Goal: Complete application form

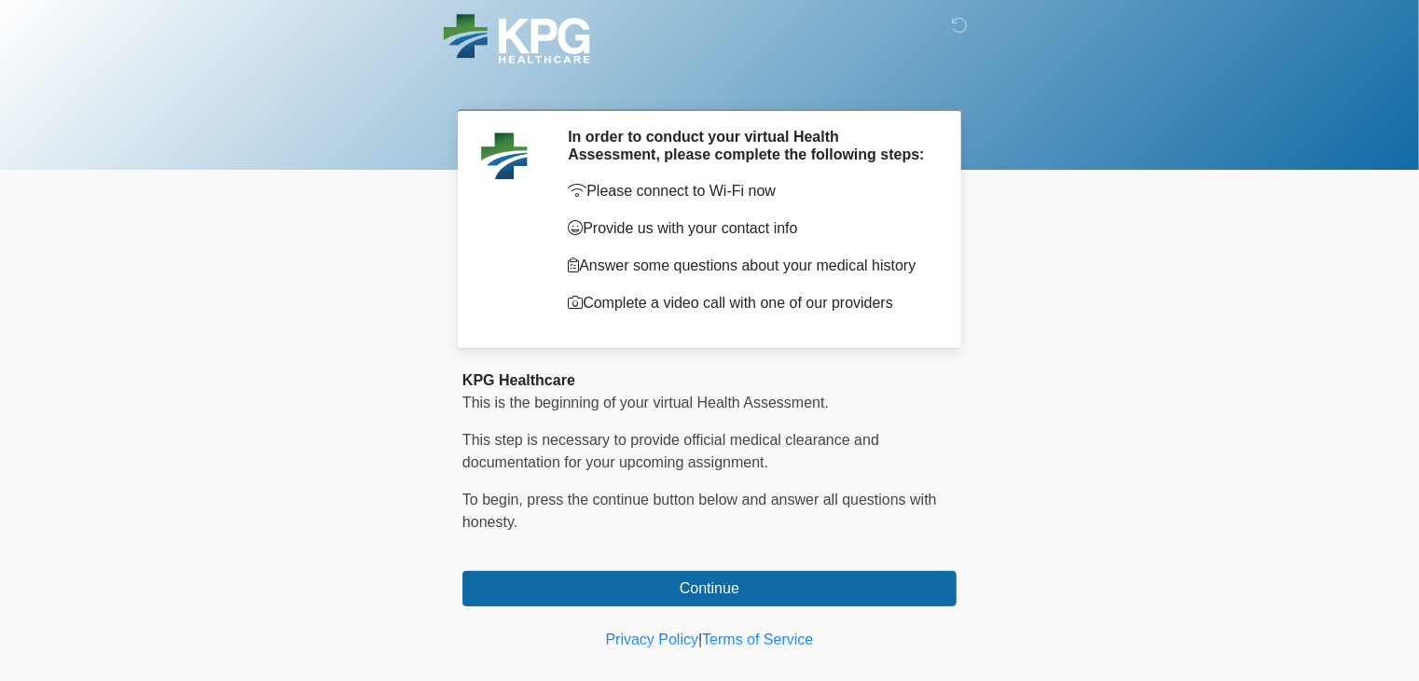
scroll to position [26, 0]
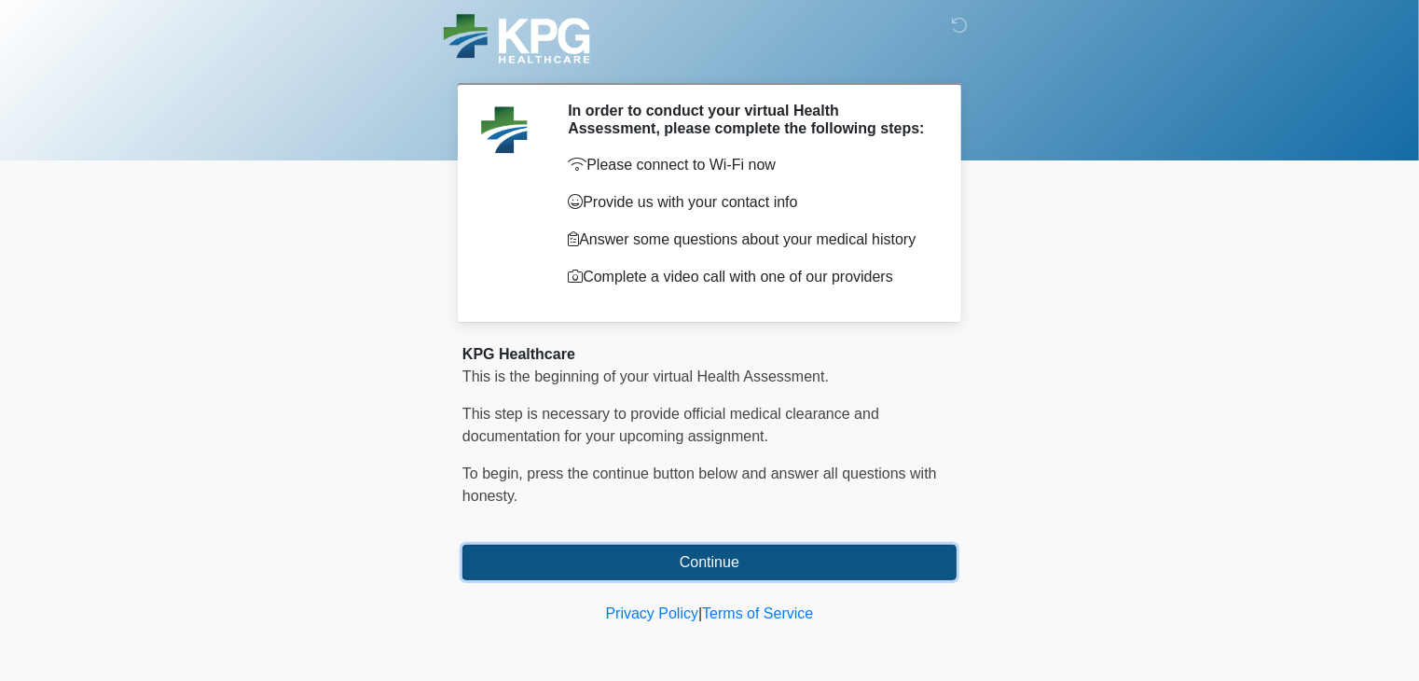
click at [703, 557] on button "Continue" at bounding box center [710, 562] width 494 height 35
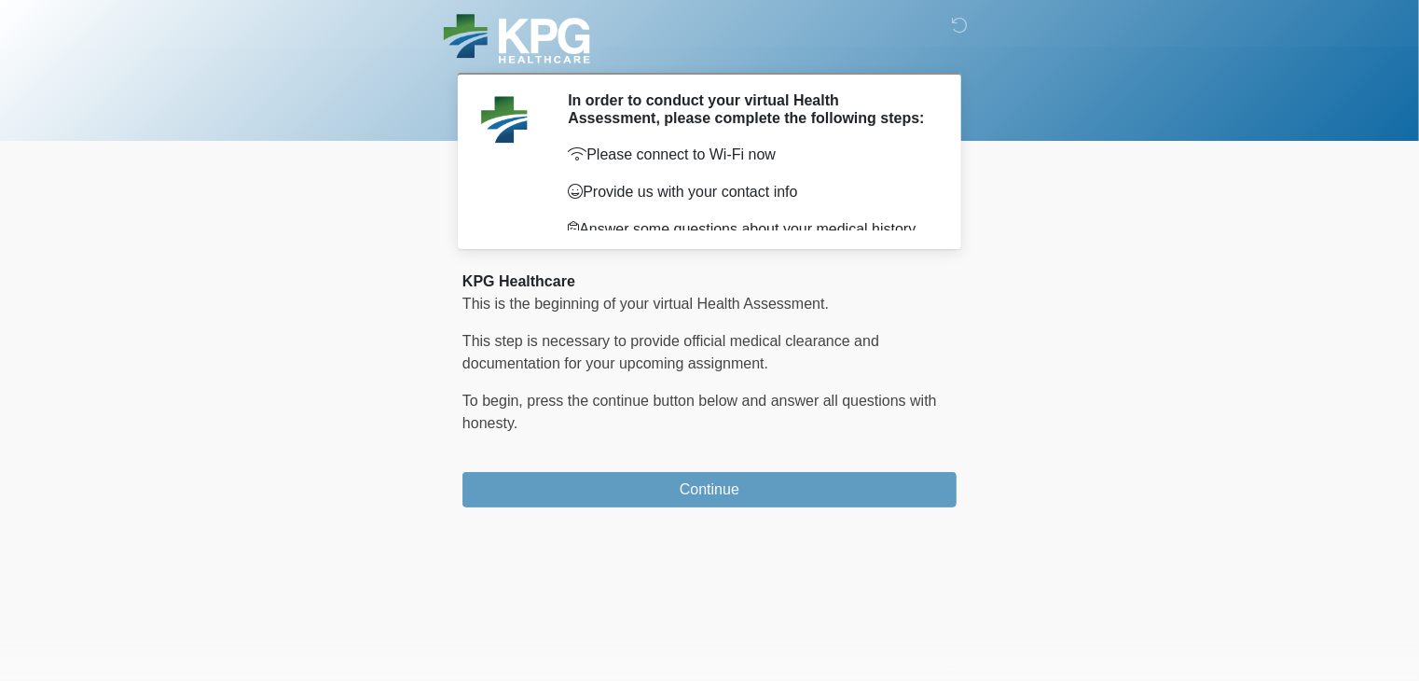
scroll to position [0, 0]
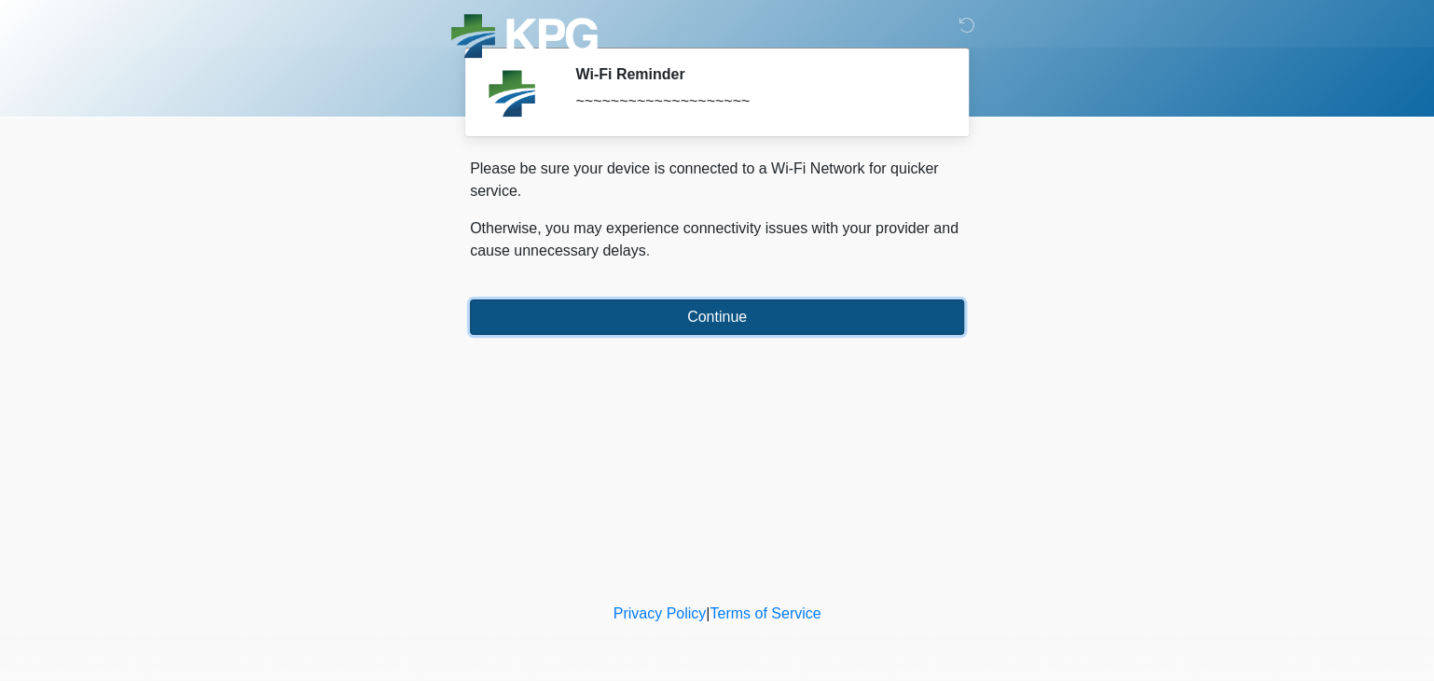
click at [572, 311] on button "Continue" at bounding box center [717, 316] width 494 height 35
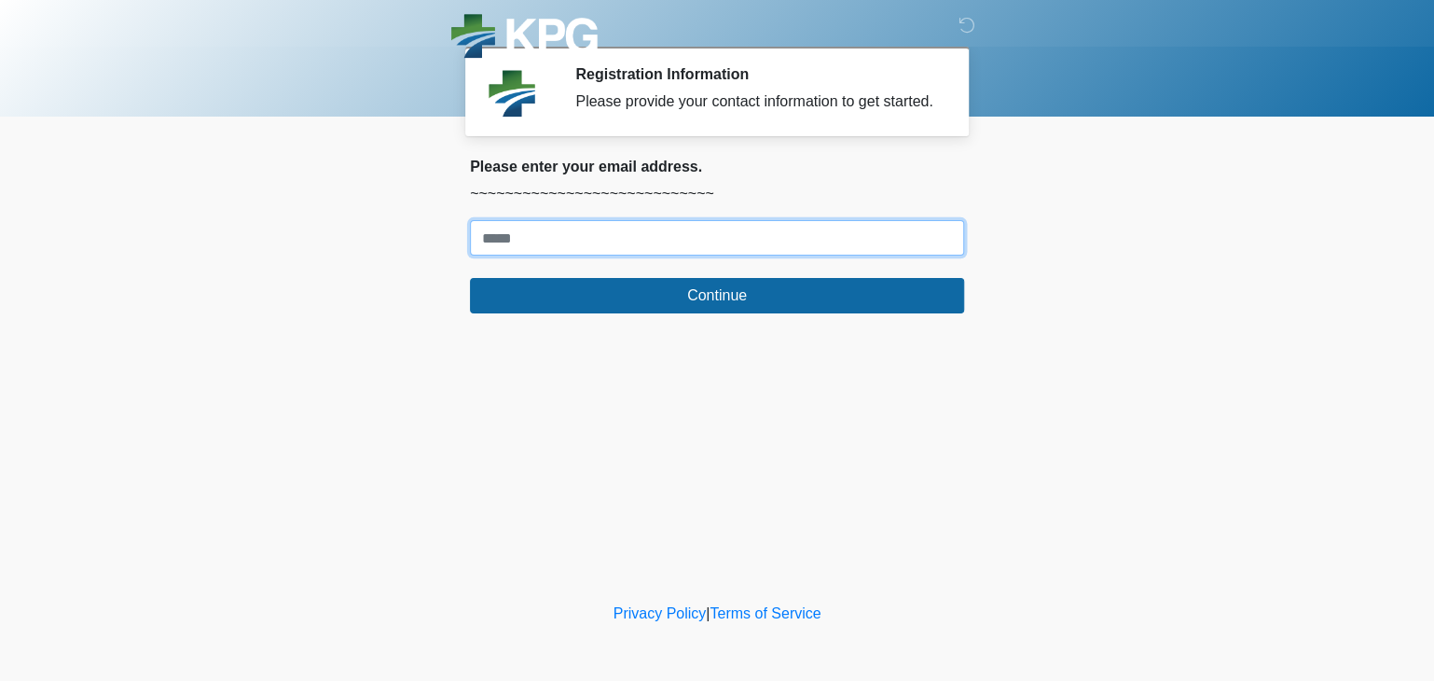
click at [560, 240] on input "Where should we email your response?" at bounding box center [717, 237] width 494 height 35
type input "**********"
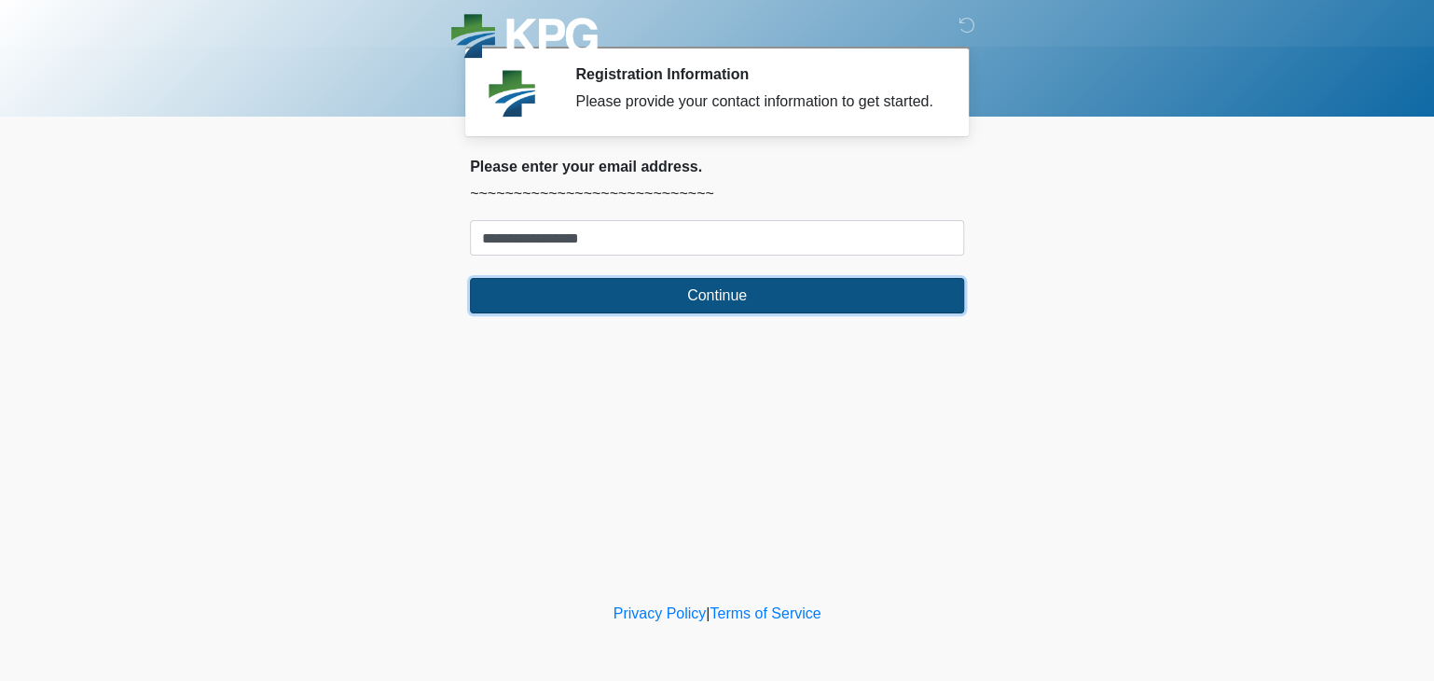
click at [626, 311] on button "Continue" at bounding box center [717, 295] width 494 height 35
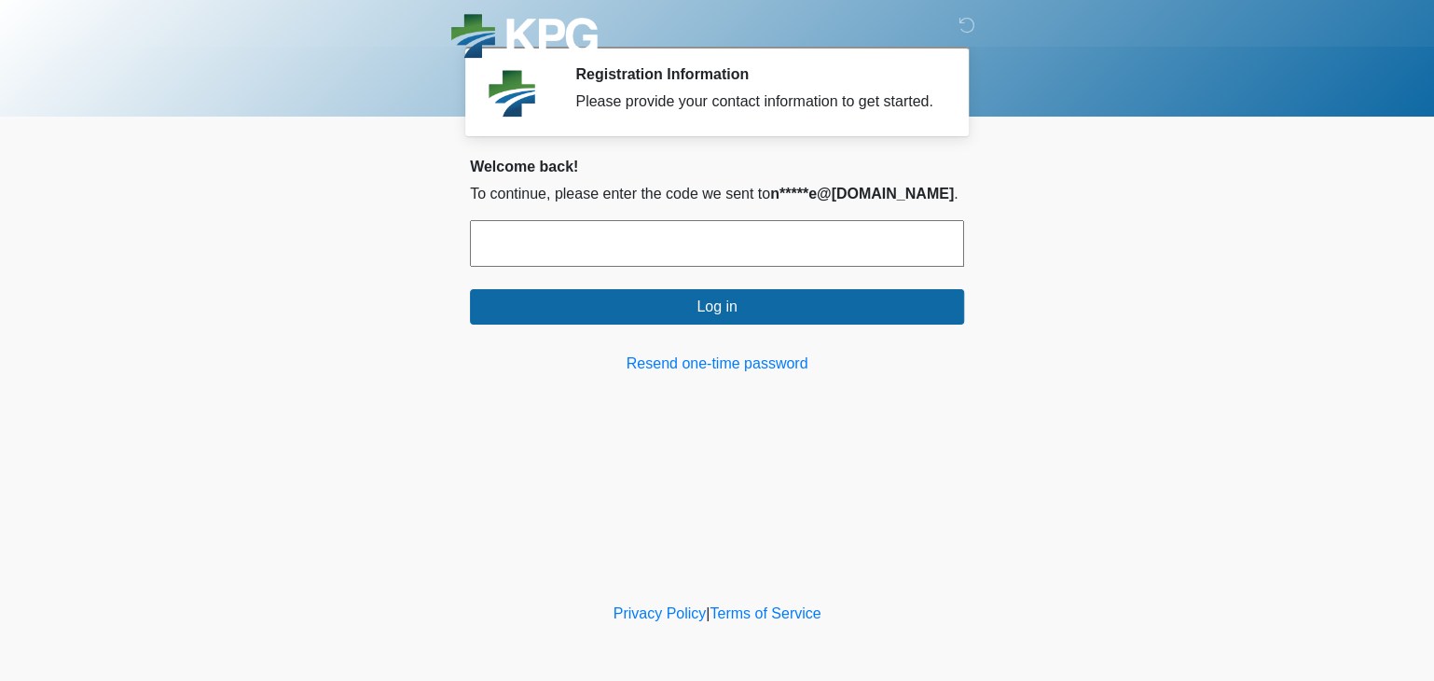
click at [604, 243] on input "text" at bounding box center [717, 243] width 494 height 47
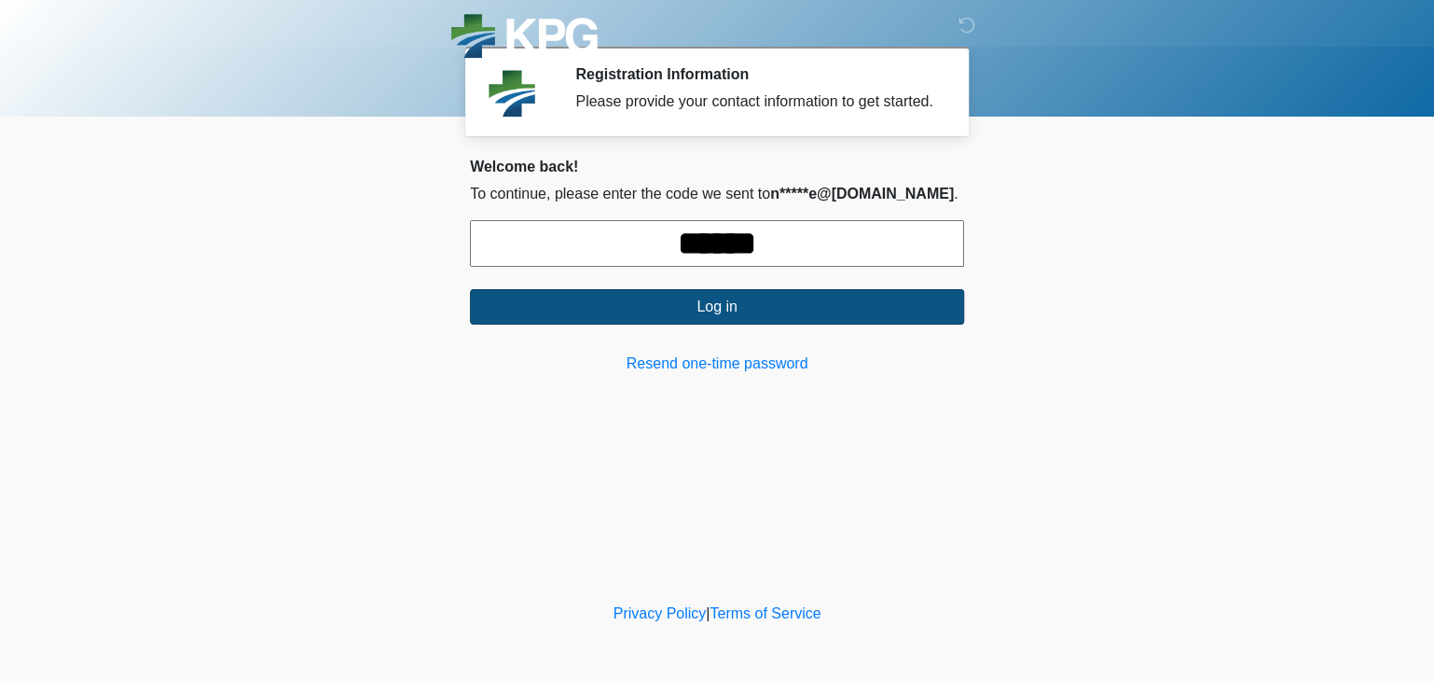
type input "******"
click at [657, 311] on button "Log in" at bounding box center [717, 306] width 494 height 35
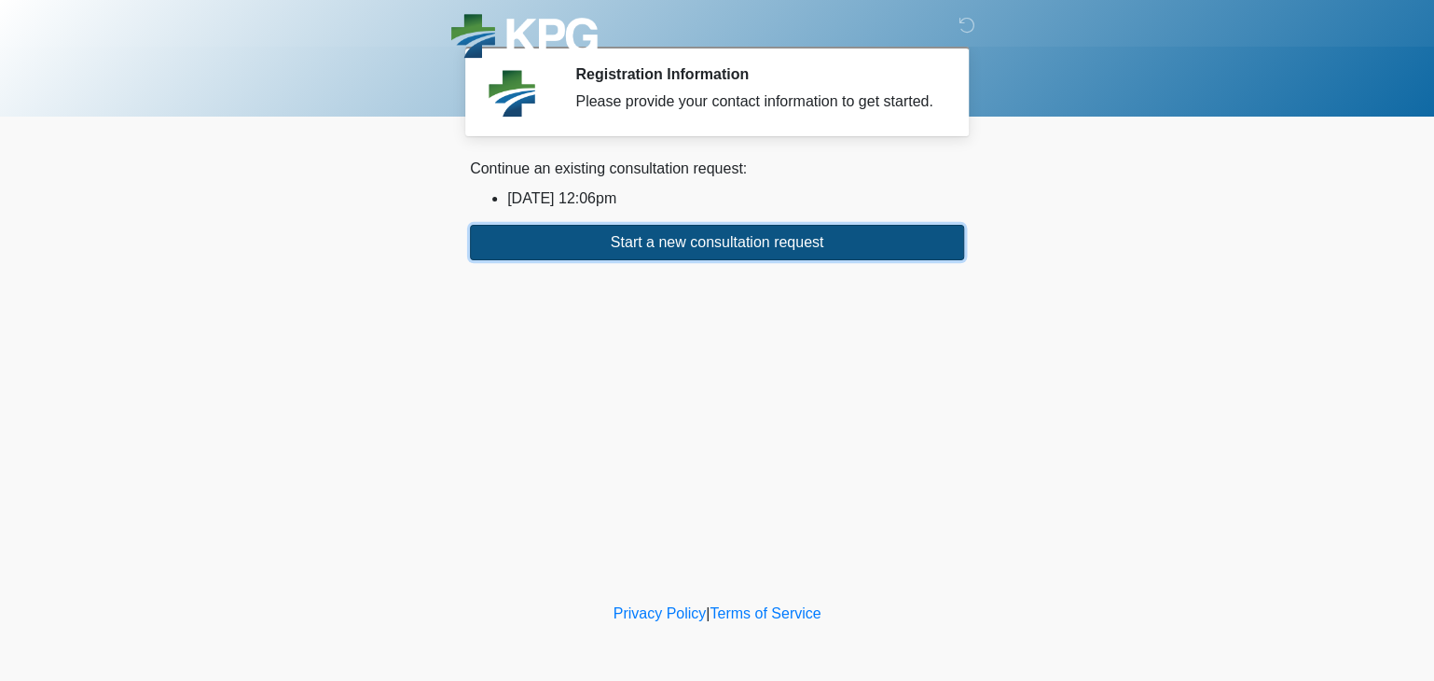
click at [625, 247] on button "Start a new consultation request" at bounding box center [717, 242] width 494 height 35
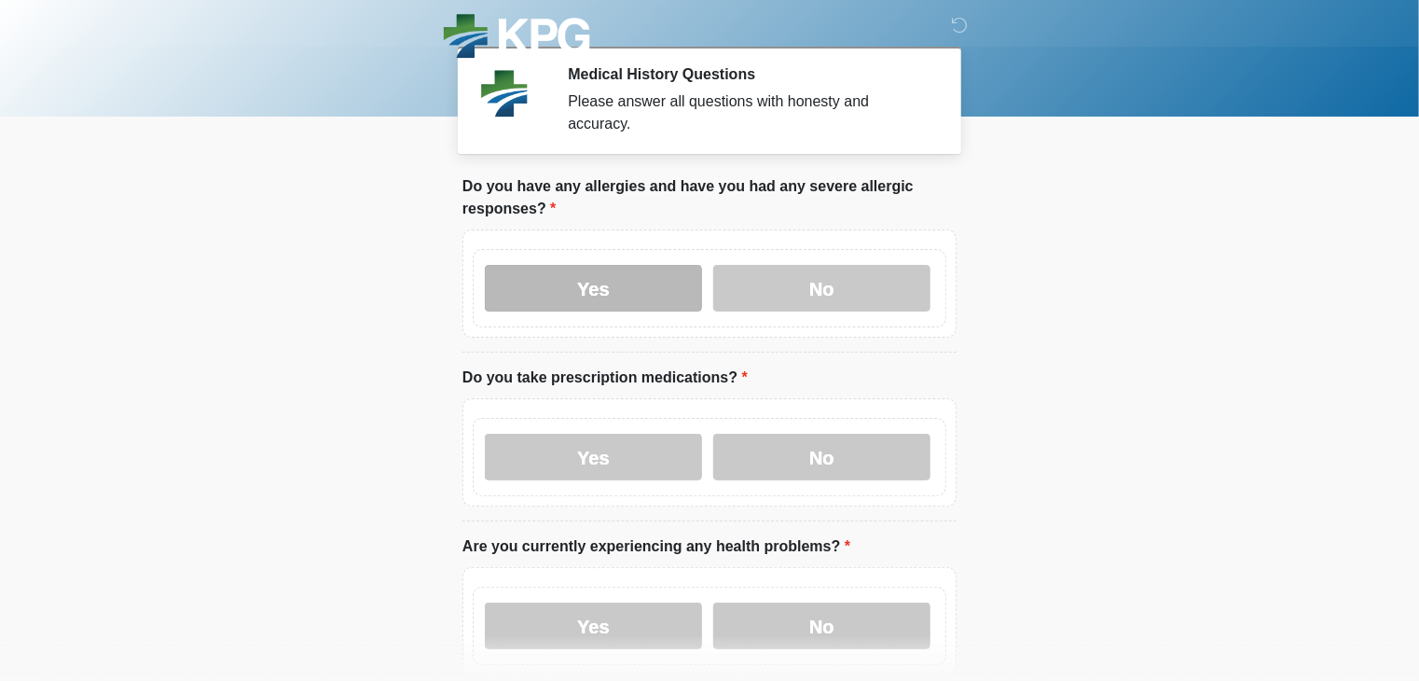
click at [567, 279] on label "Yes" at bounding box center [593, 288] width 217 height 47
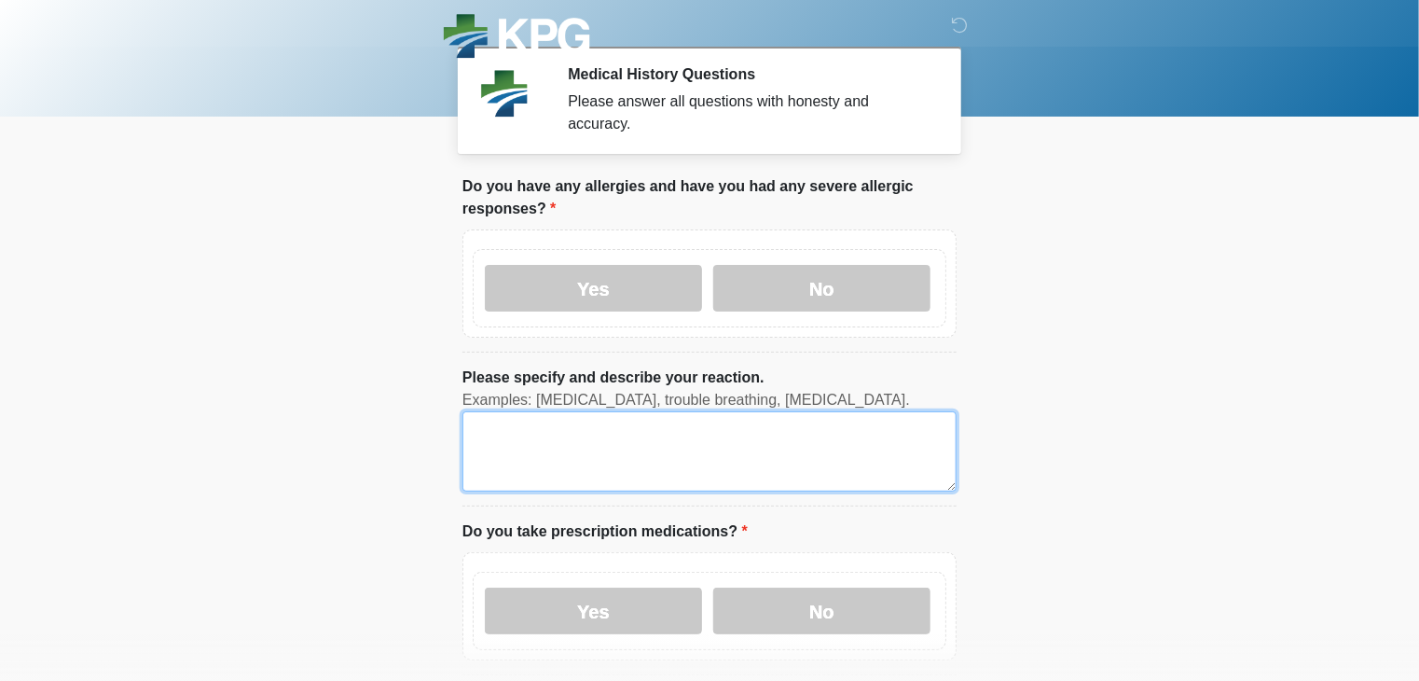
click at [614, 420] on textarea "Please specify and describe your reaction." at bounding box center [710, 451] width 494 height 80
type textarea "*"
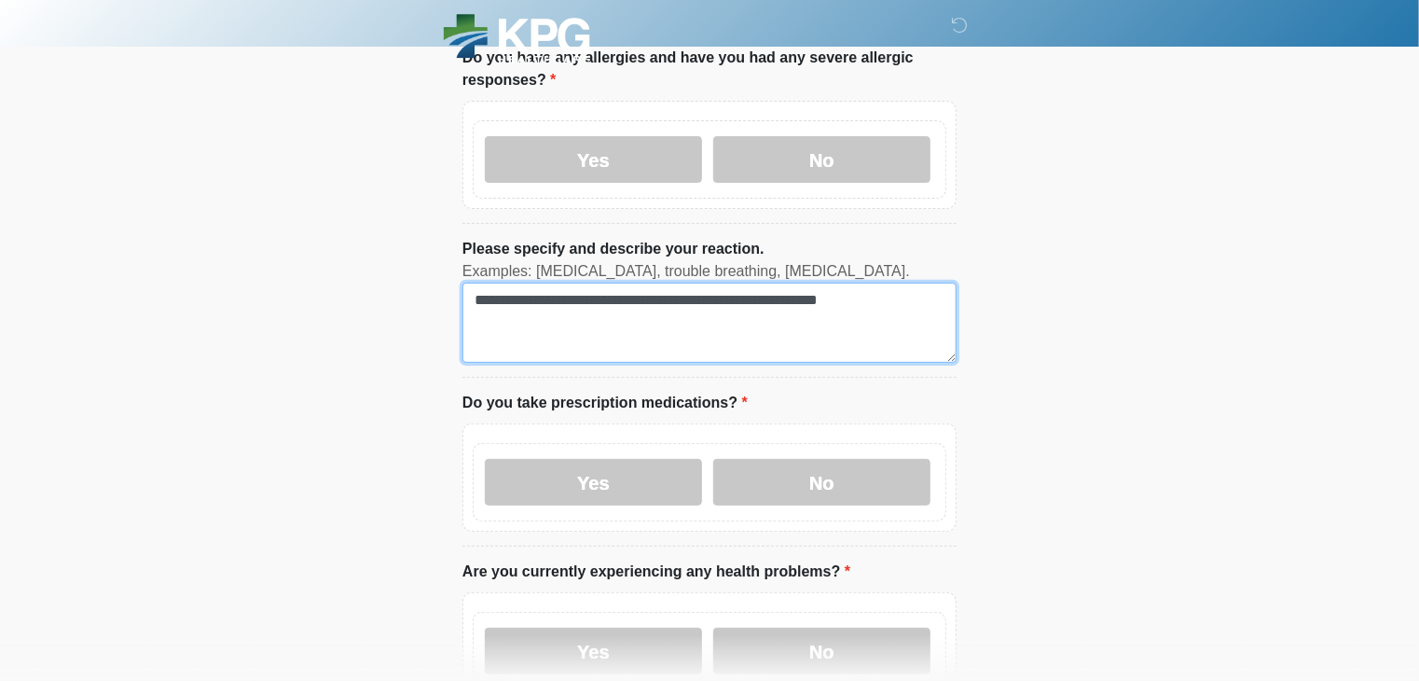
scroll to position [187, 0]
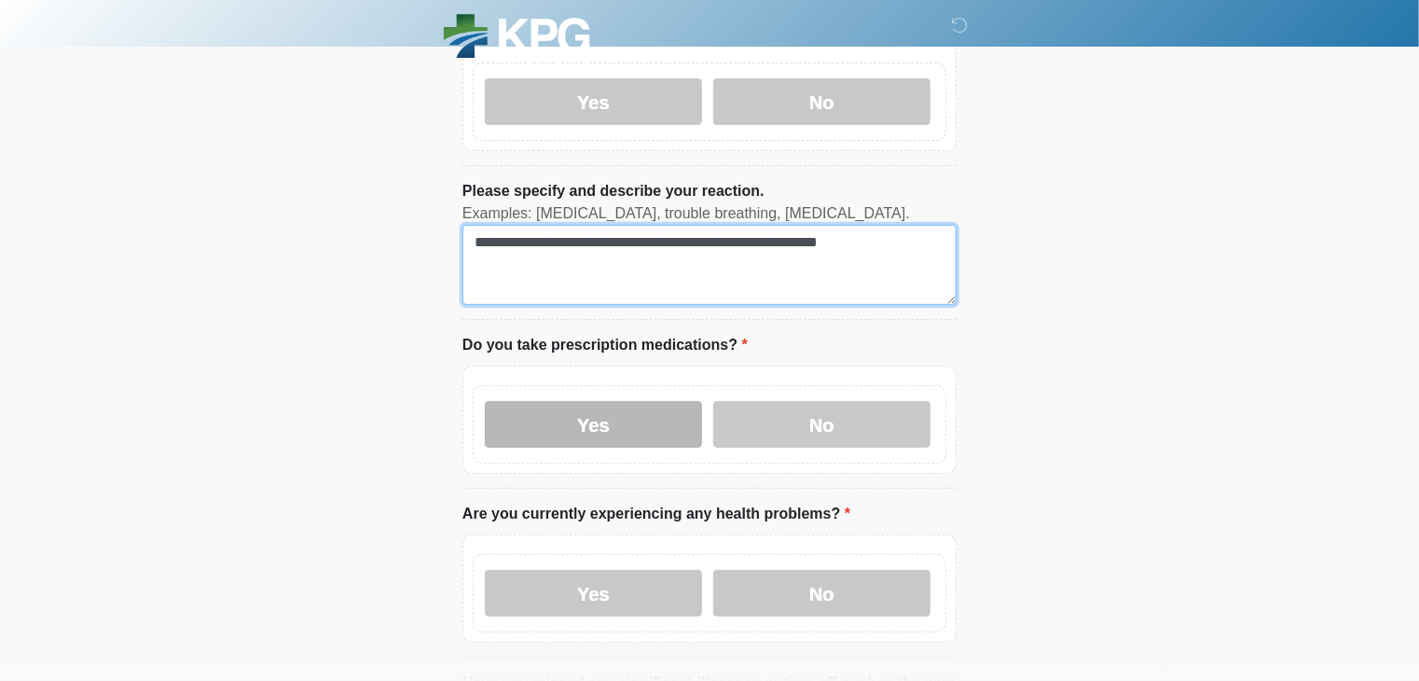
type textarea "**********"
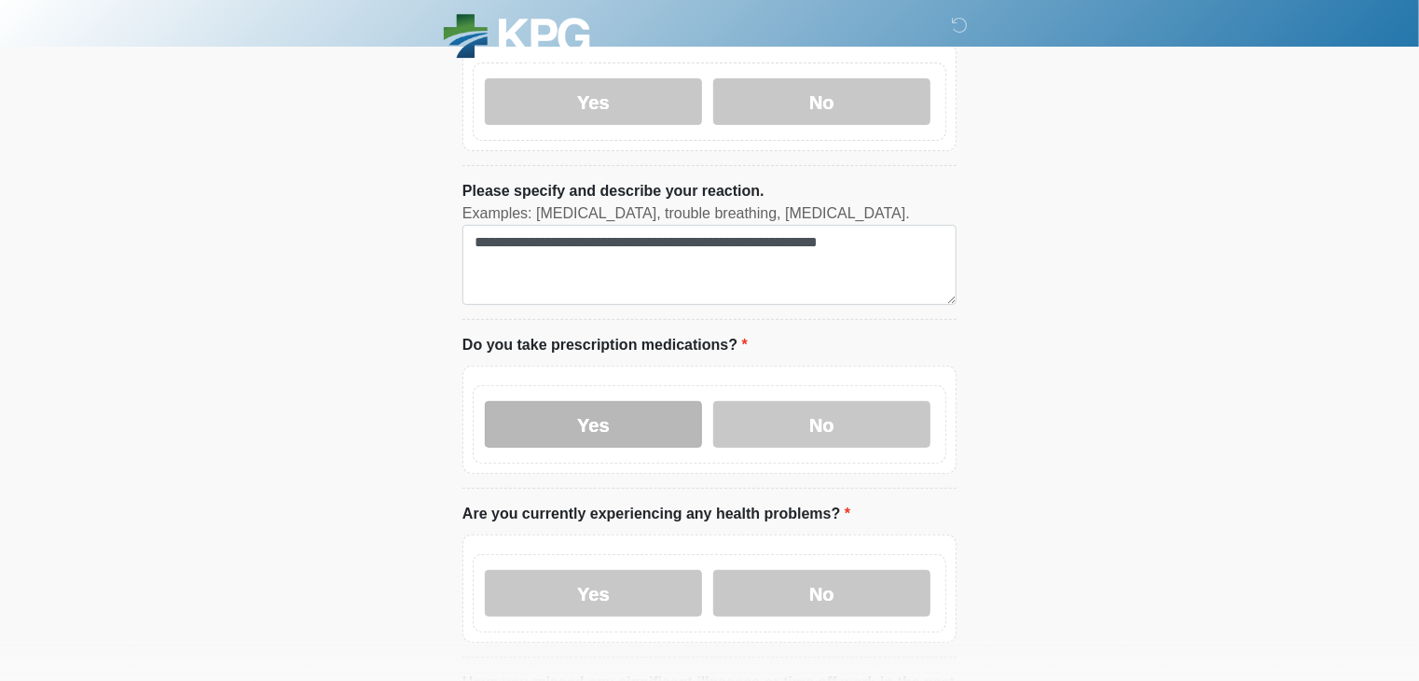
click at [634, 401] on label "Yes" at bounding box center [593, 424] width 217 height 47
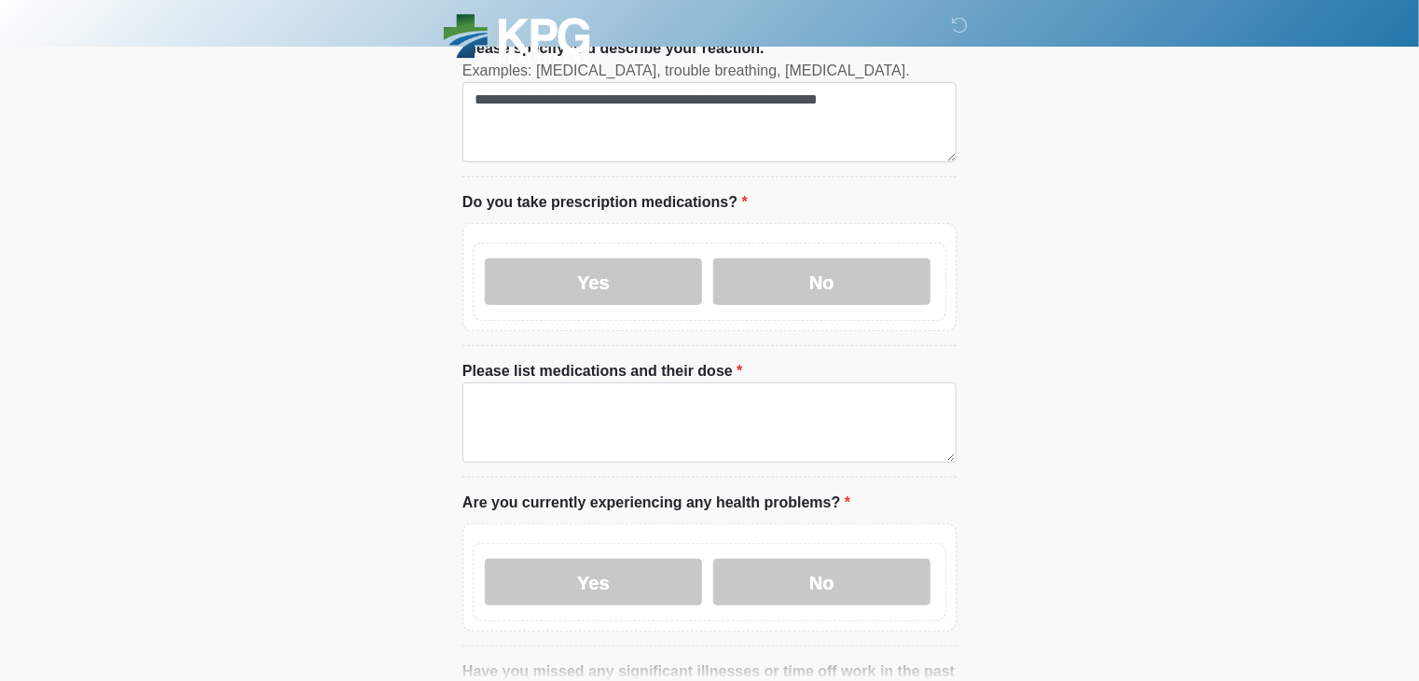
scroll to position [373, 0]
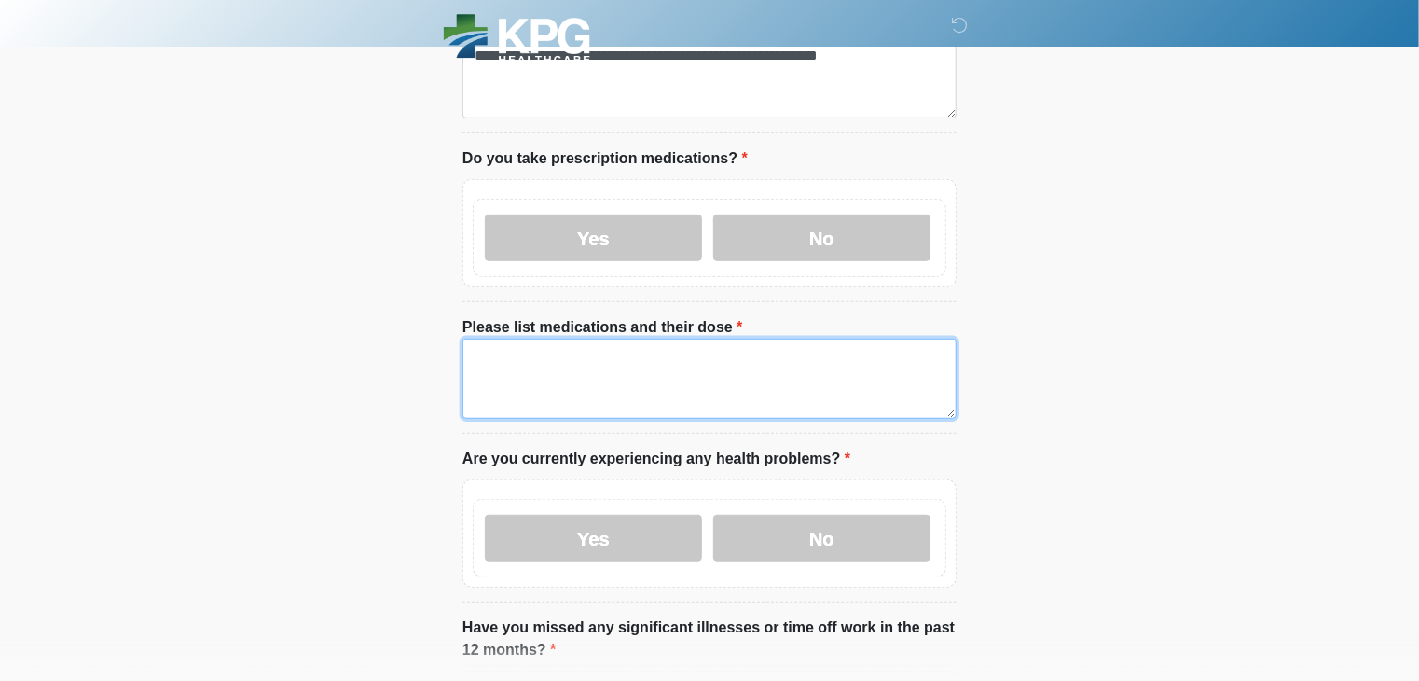
click at [571, 352] on textarea "Please list medications and their dose" at bounding box center [710, 379] width 494 height 80
type textarea "*"
click at [554, 348] on textarea "Please list medications and their dose" at bounding box center [710, 379] width 494 height 80
type textarea "********"
drag, startPoint x: 563, startPoint y: 359, endPoint x: 385, endPoint y: 376, distance: 178.9
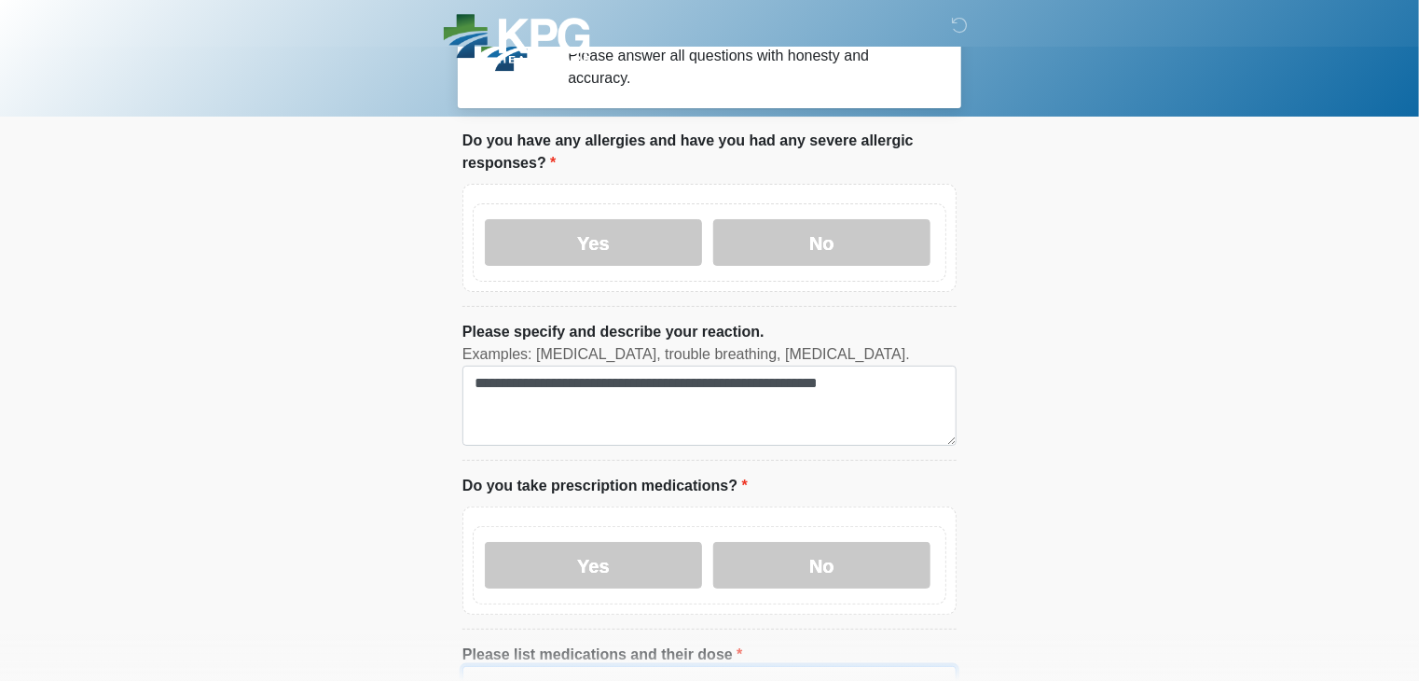
scroll to position [0, 0]
